Goal: Obtain resource: Obtain resource

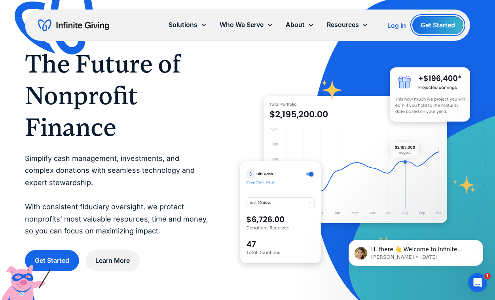
click at [450, 30] on link "Get Started" at bounding box center [438, 25] width 51 height 18
